Goal: Information Seeking & Learning: Learn about a topic

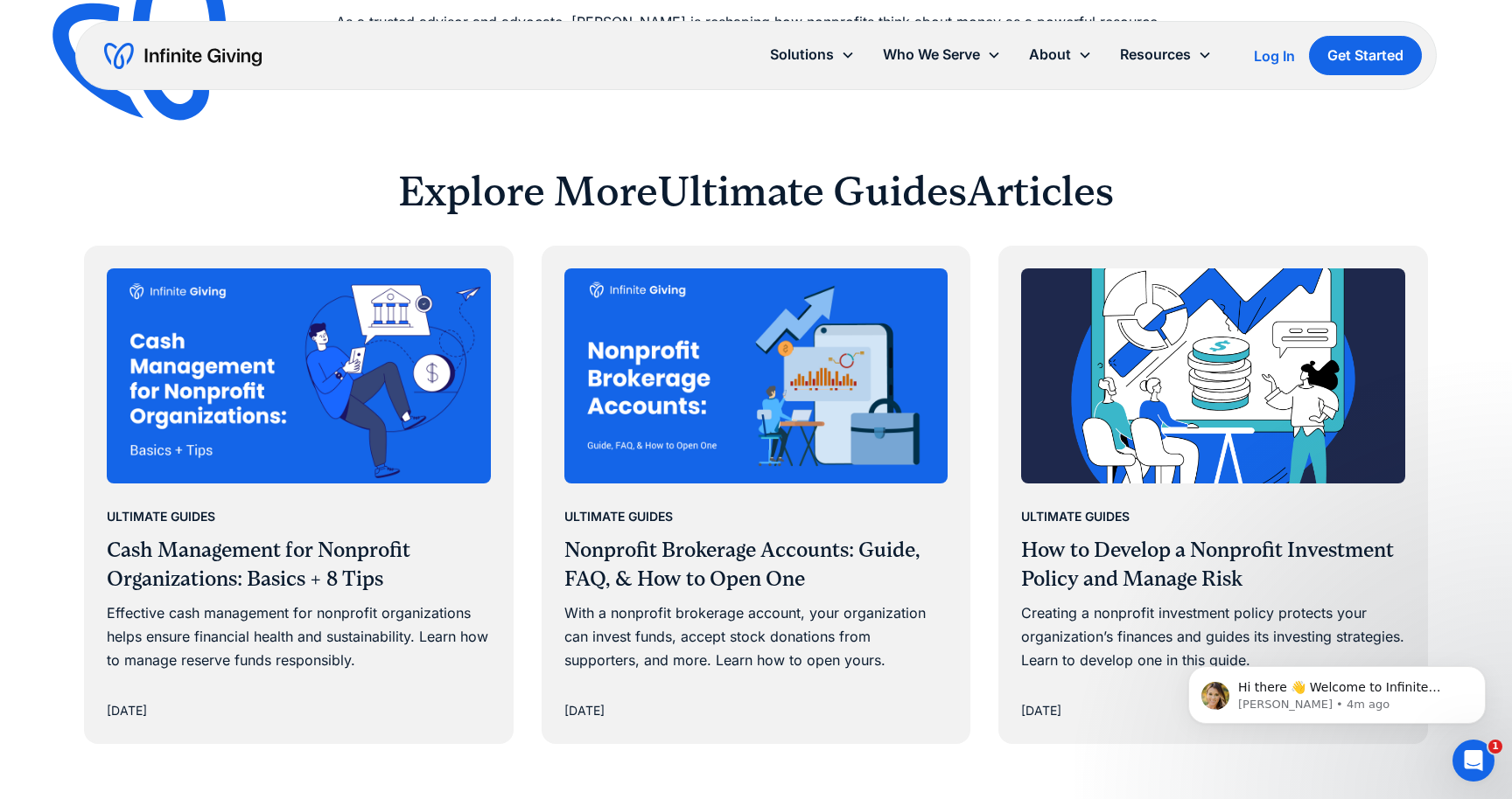
scroll to position [10941, 0]
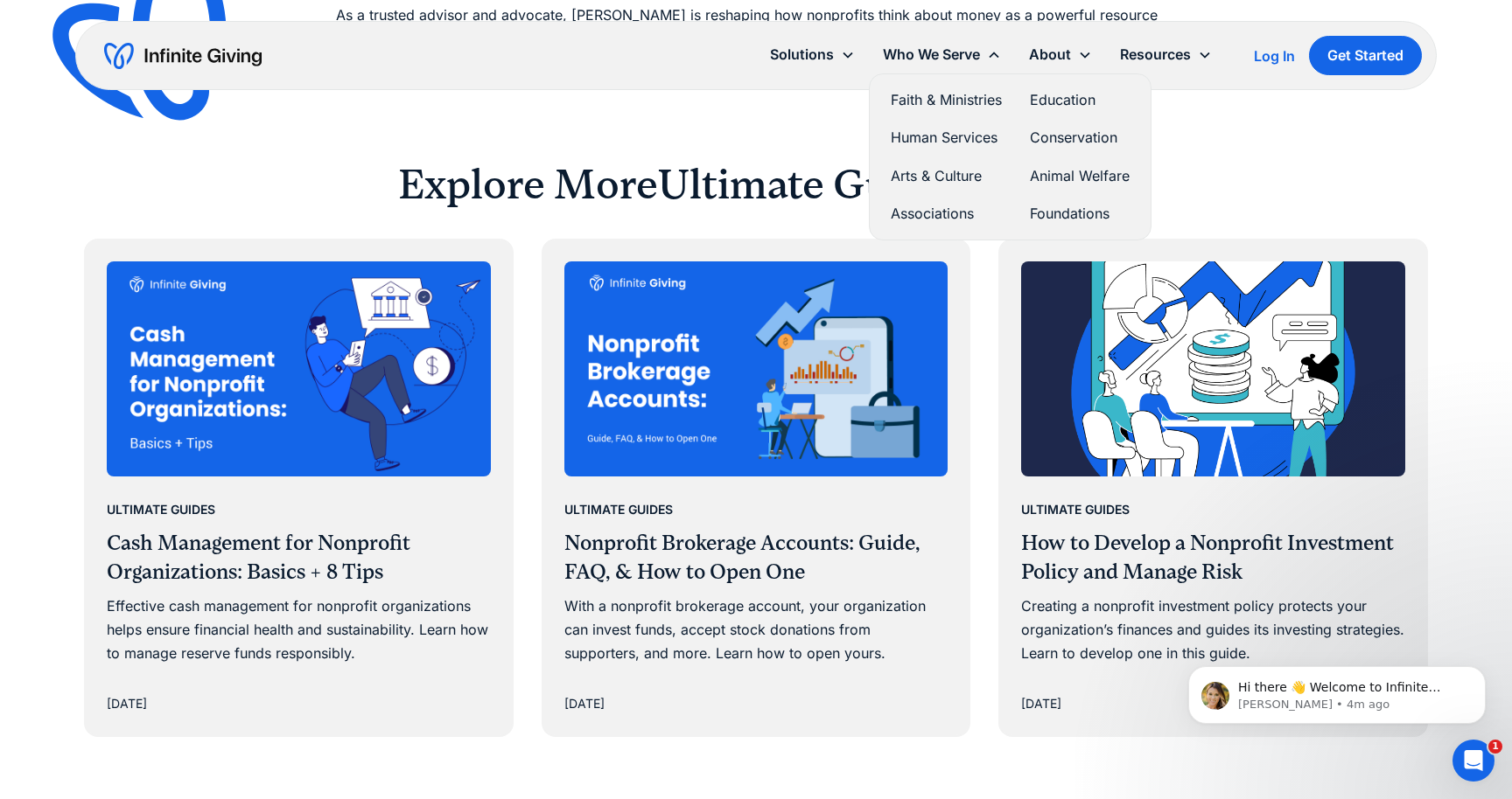
click at [1037, 169] on link "Animal Welfare" at bounding box center [1079, 176] width 100 height 23
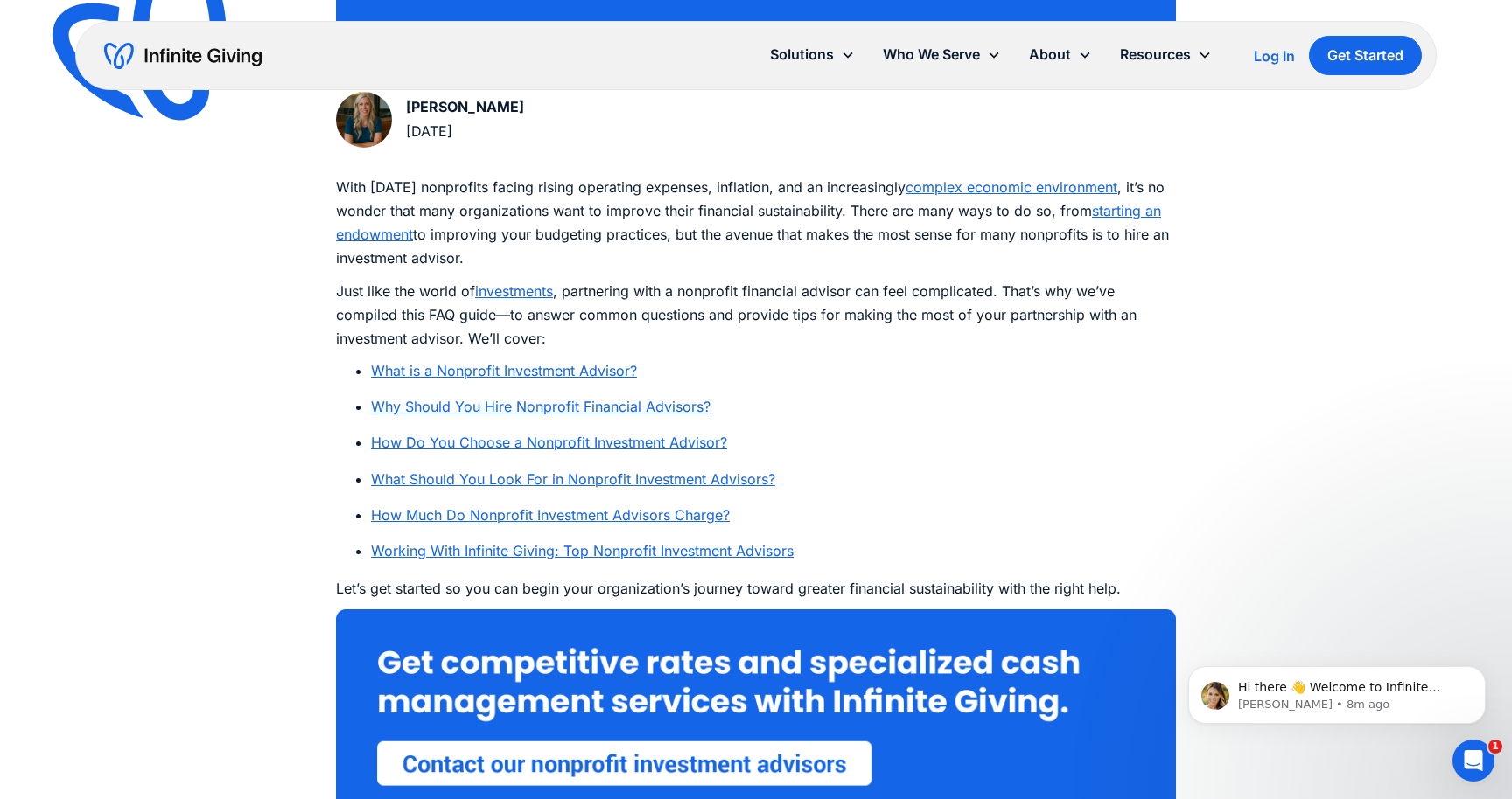
scroll to position [928, 0]
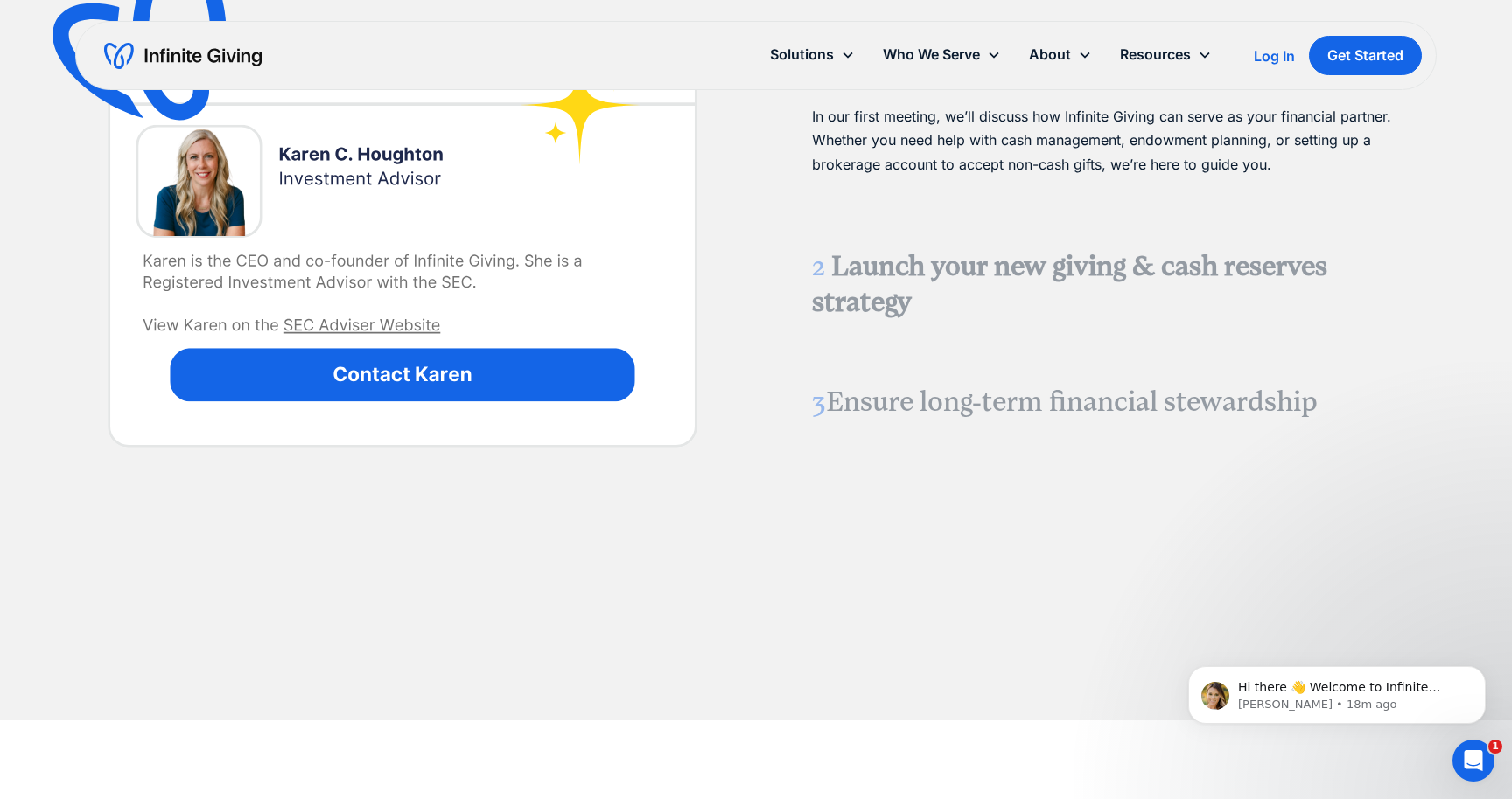
scroll to position [2504, 0]
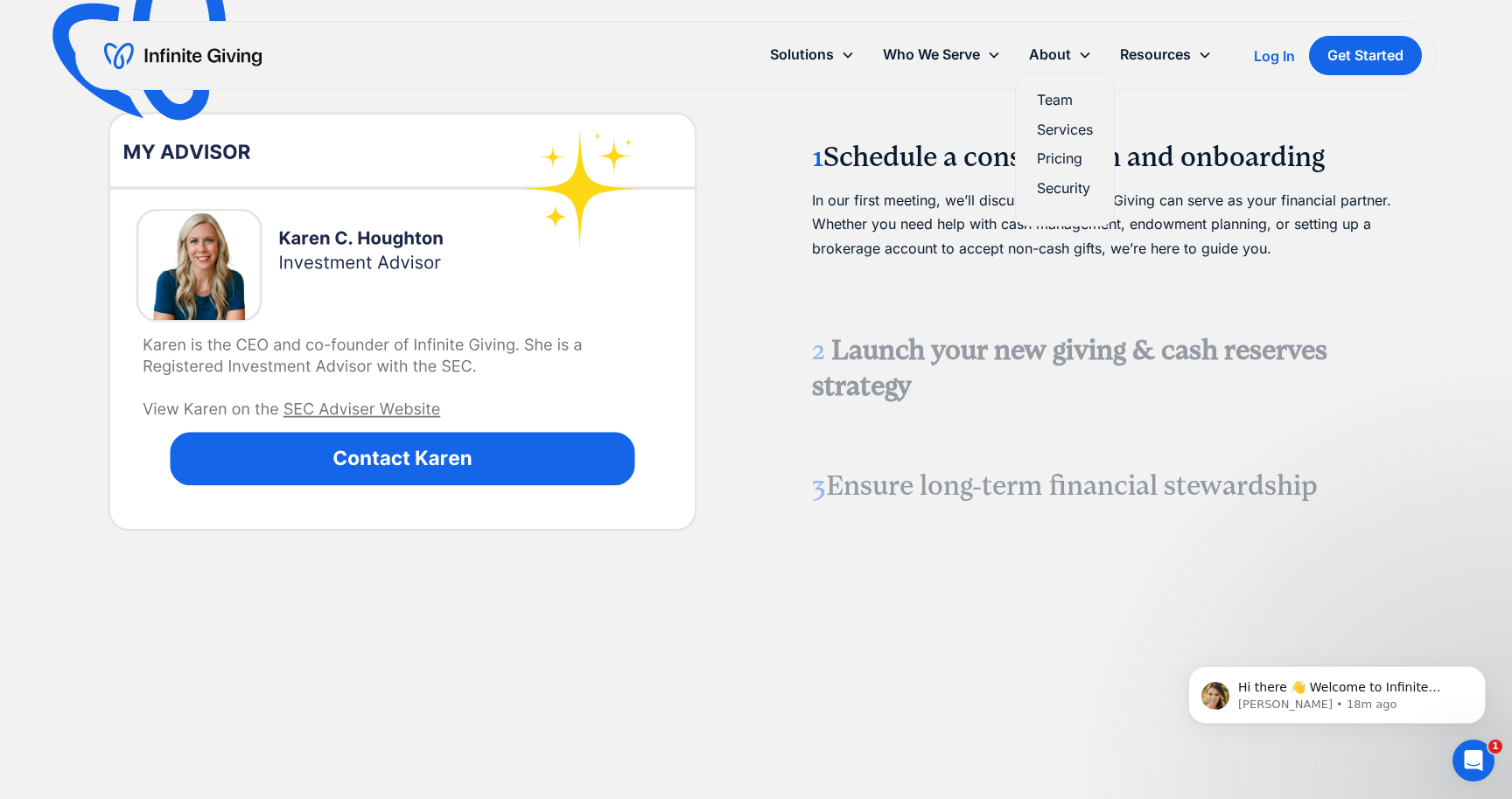
click at [1068, 158] on link "Pricing" at bounding box center [1064, 159] width 56 height 23
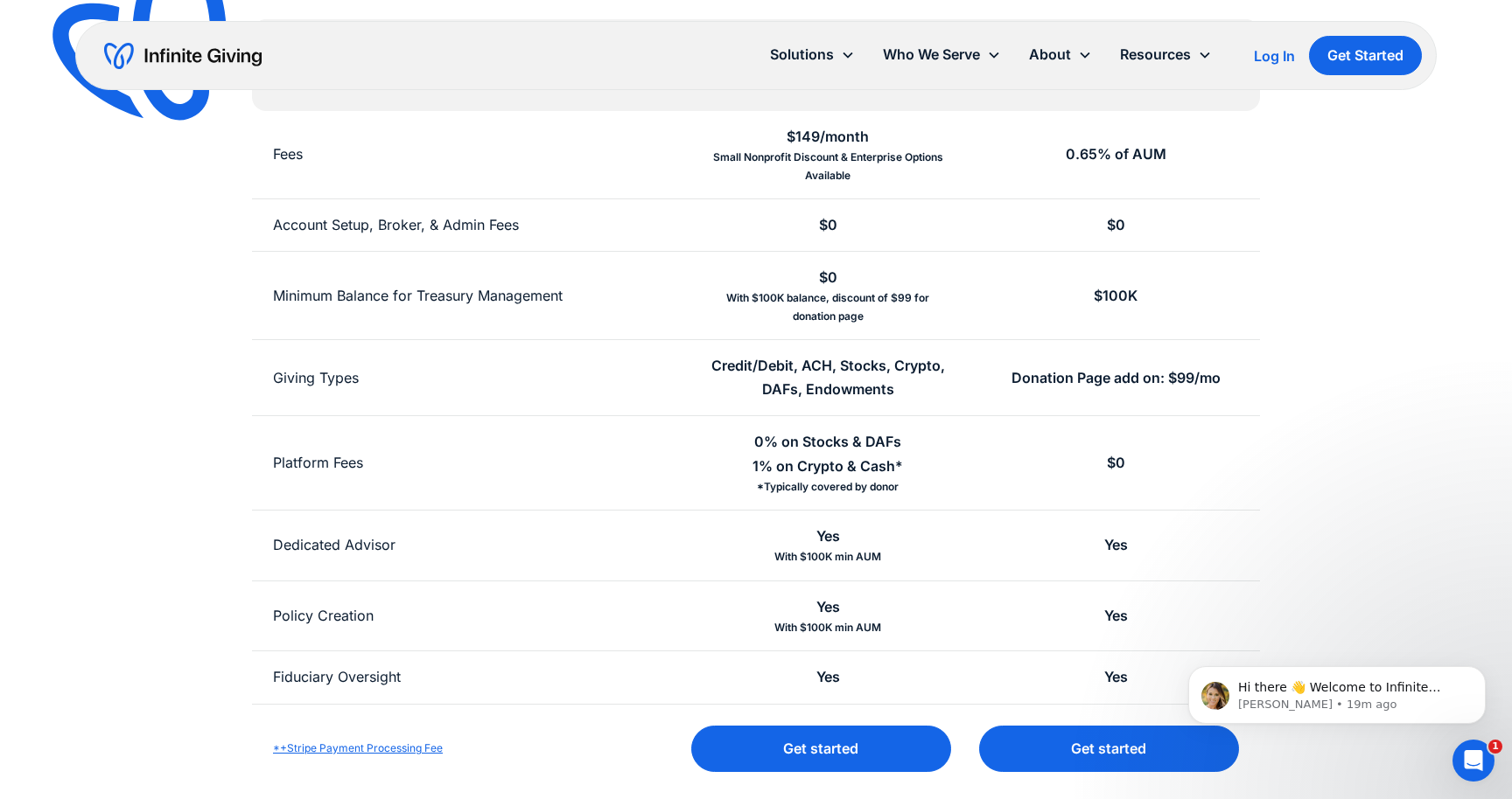
scroll to position [376, 0]
